Goal: Find specific page/section: Find specific page/section

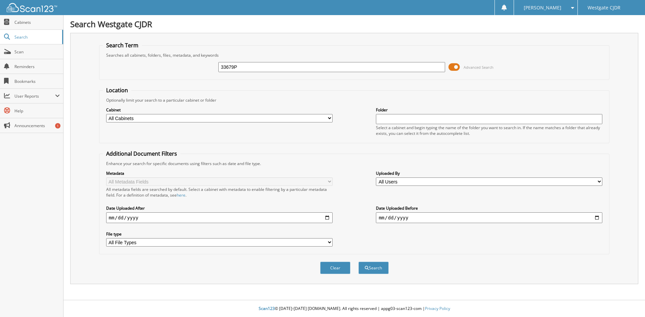
type input "33679P"
click at [358, 262] on button "Search" at bounding box center [373, 268] width 30 height 12
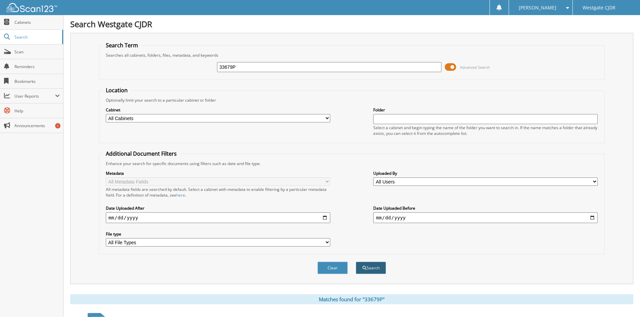
click at [376, 269] on button "Search" at bounding box center [371, 268] width 30 height 12
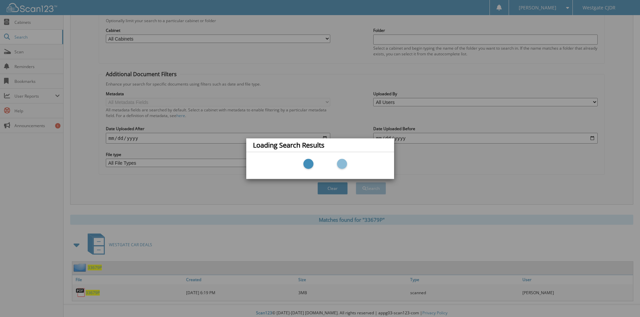
scroll to position [84, 0]
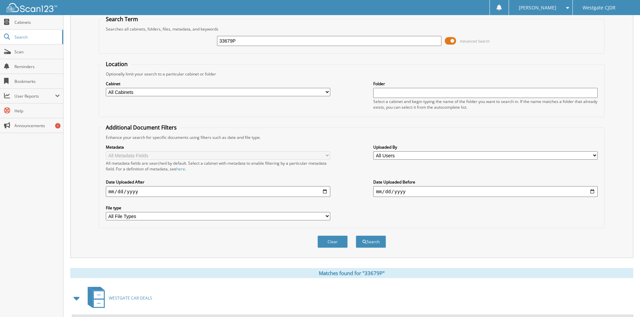
scroll to position [84, 0]
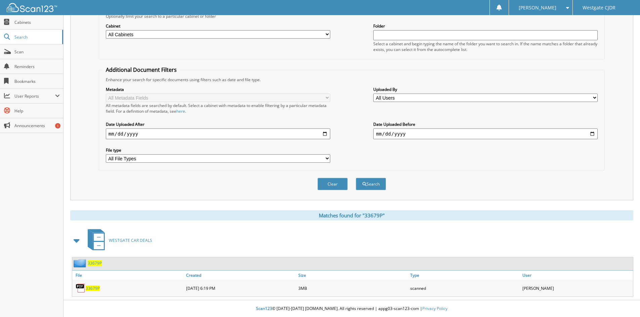
click at [96, 289] on span "33679P" at bounding box center [93, 289] width 14 height 6
click at [94, 263] on span "33679P" at bounding box center [95, 264] width 14 height 6
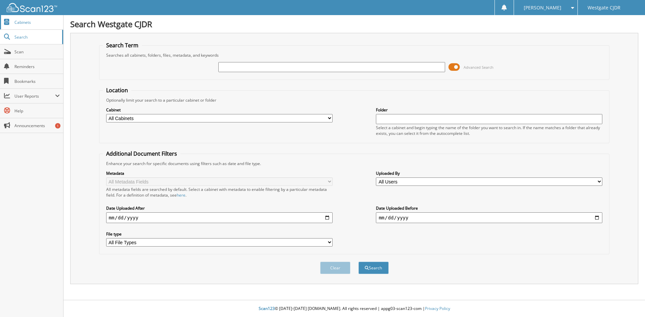
click at [18, 24] on span "Cabinets" at bounding box center [36, 22] width 45 height 6
click at [29, 21] on span "Cabinets" at bounding box center [36, 22] width 45 height 6
